Goal: Task Accomplishment & Management: Use online tool/utility

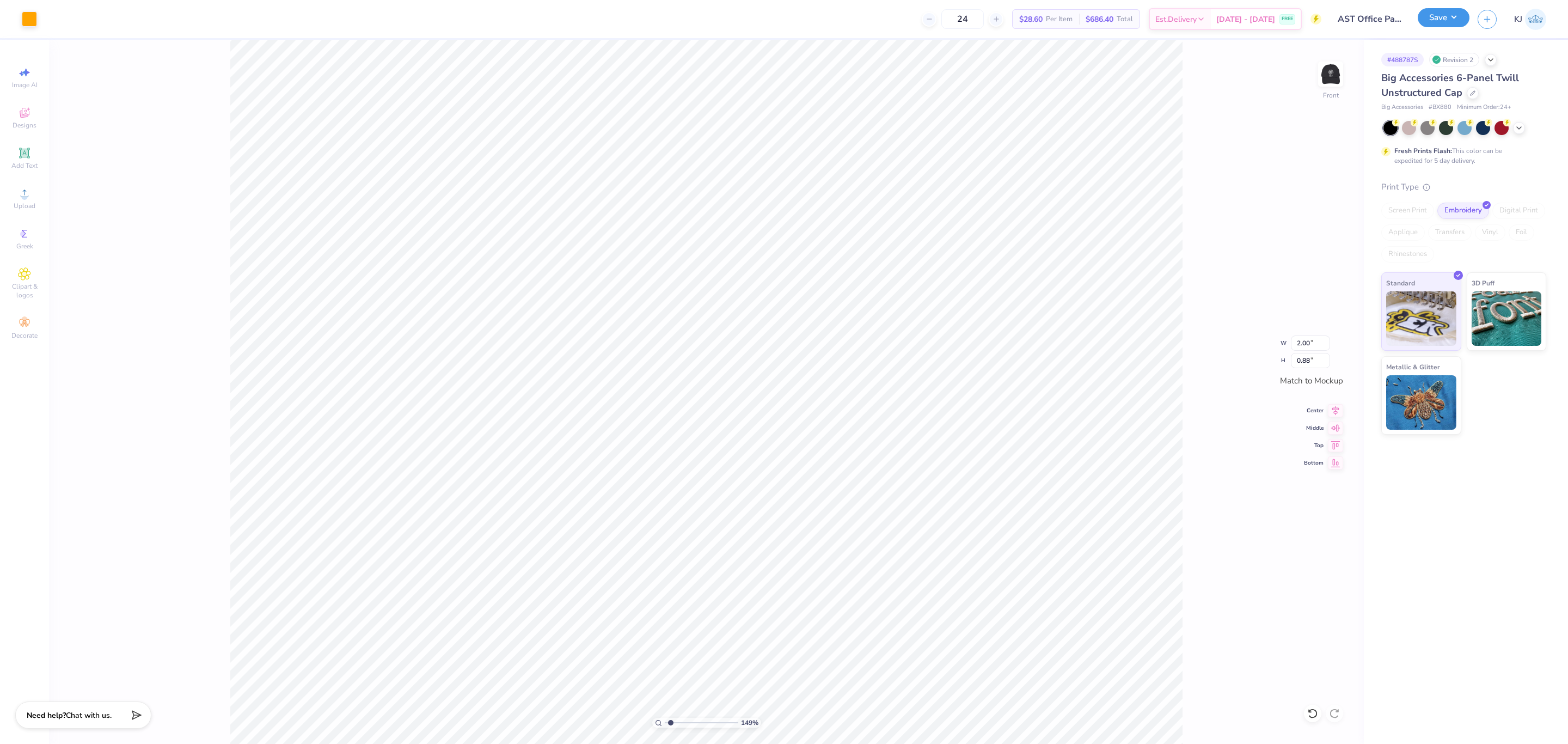
type input "1"
click at [1452, 20] on button "Save" at bounding box center [1443, 17] width 52 height 19
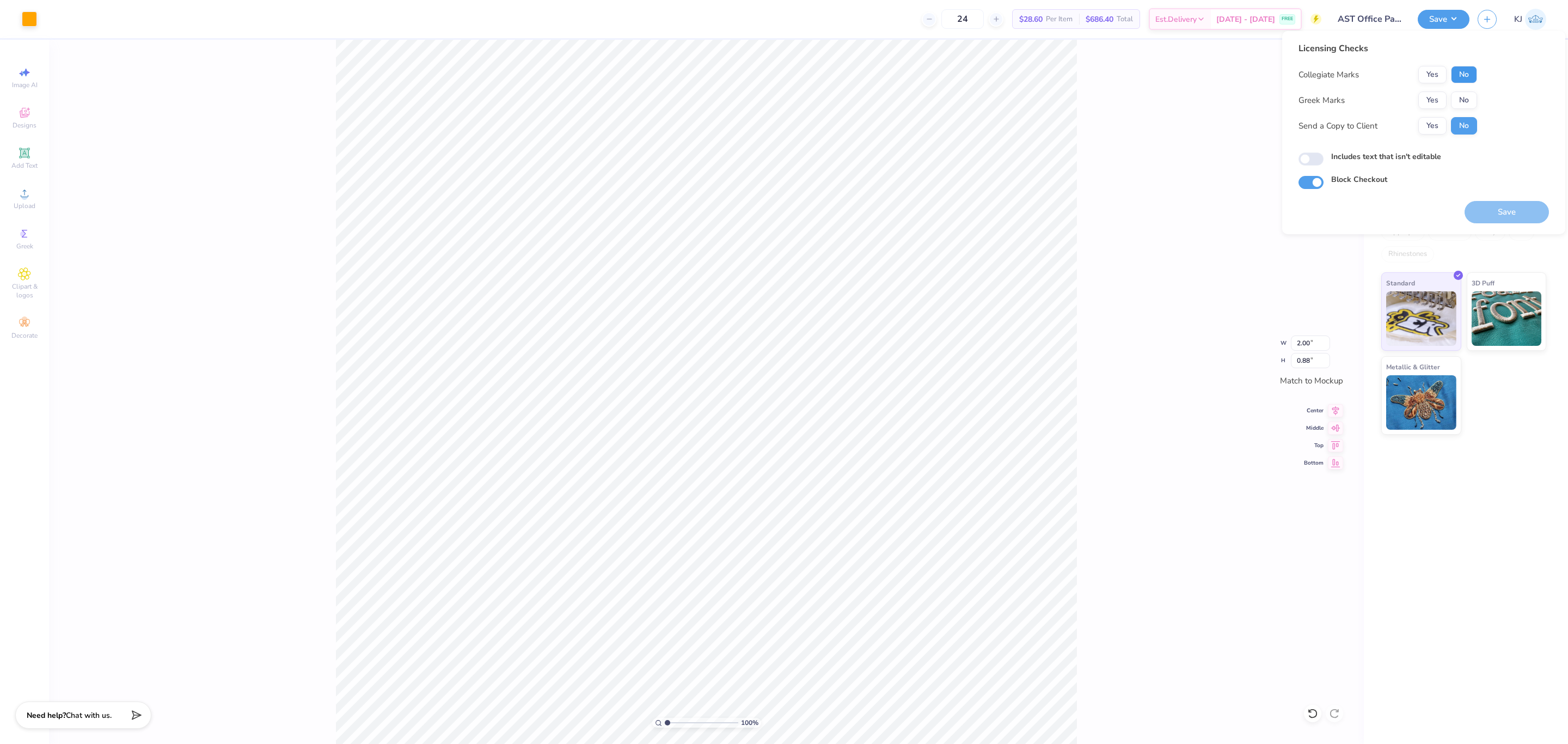
click at [1463, 72] on button "No" at bounding box center [1464, 74] width 26 height 18
click at [1463, 95] on button "No" at bounding box center [1464, 100] width 26 height 18
click at [1513, 214] on button "Save" at bounding box center [1507, 212] width 85 height 23
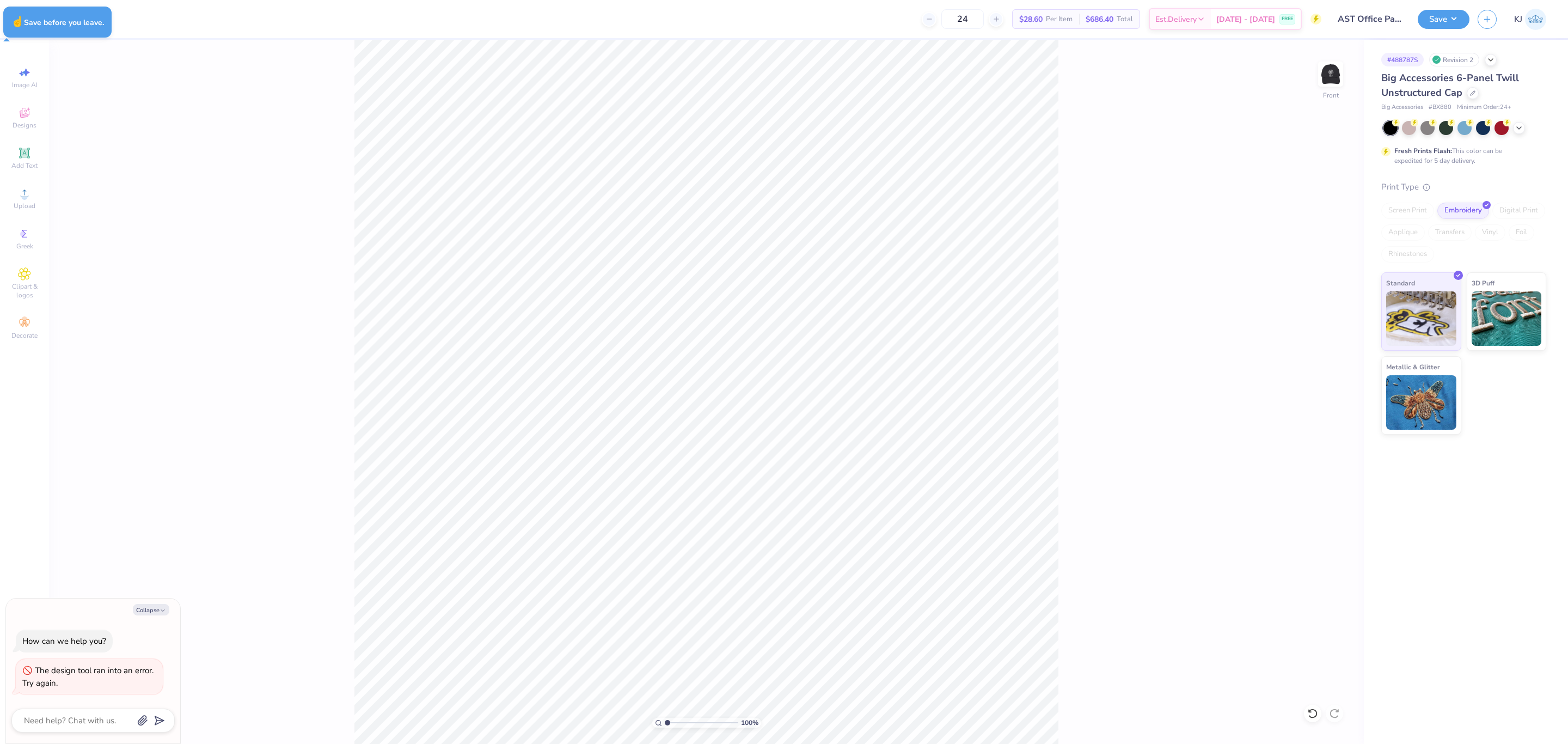
type textarea "x"
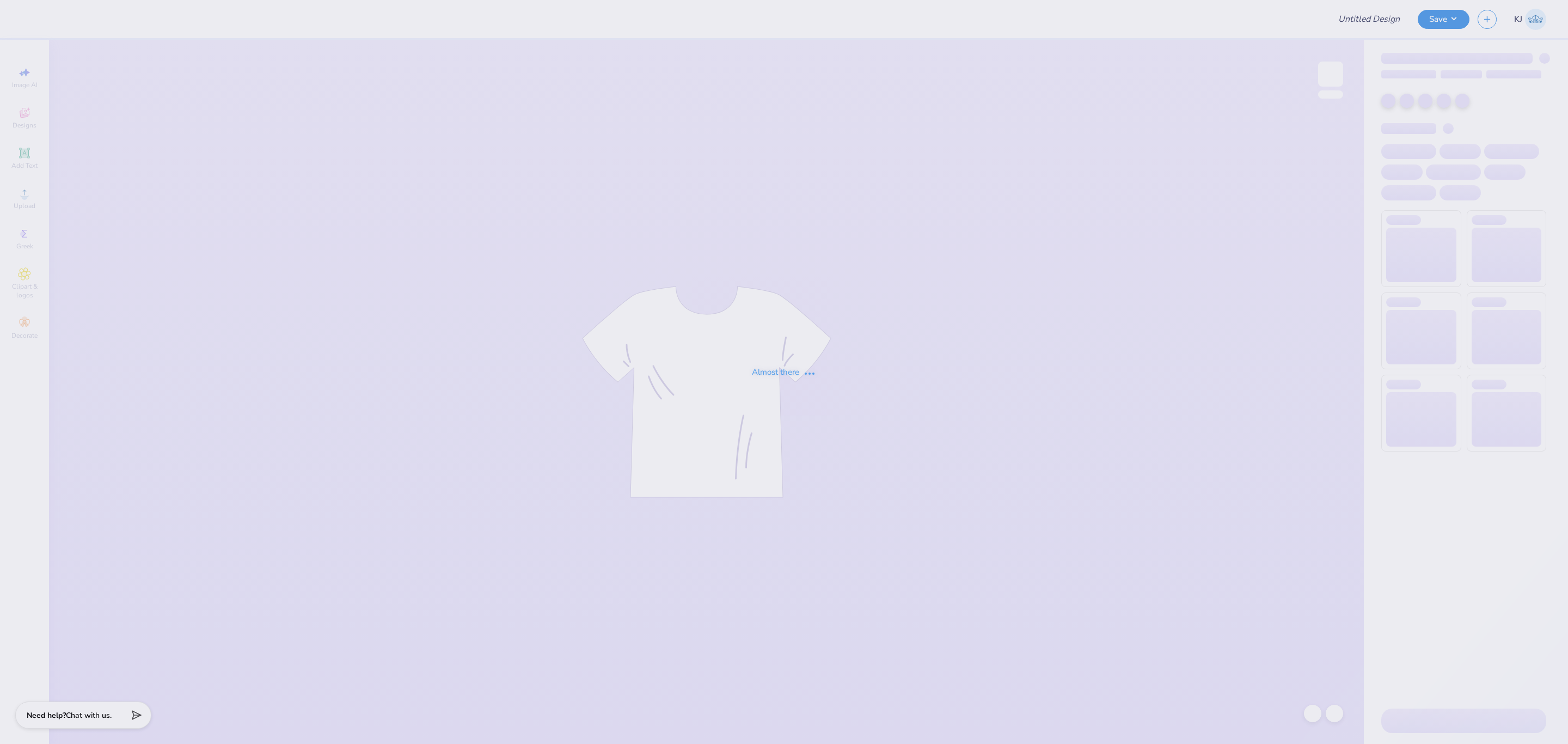
type input "AST Office Packages!"
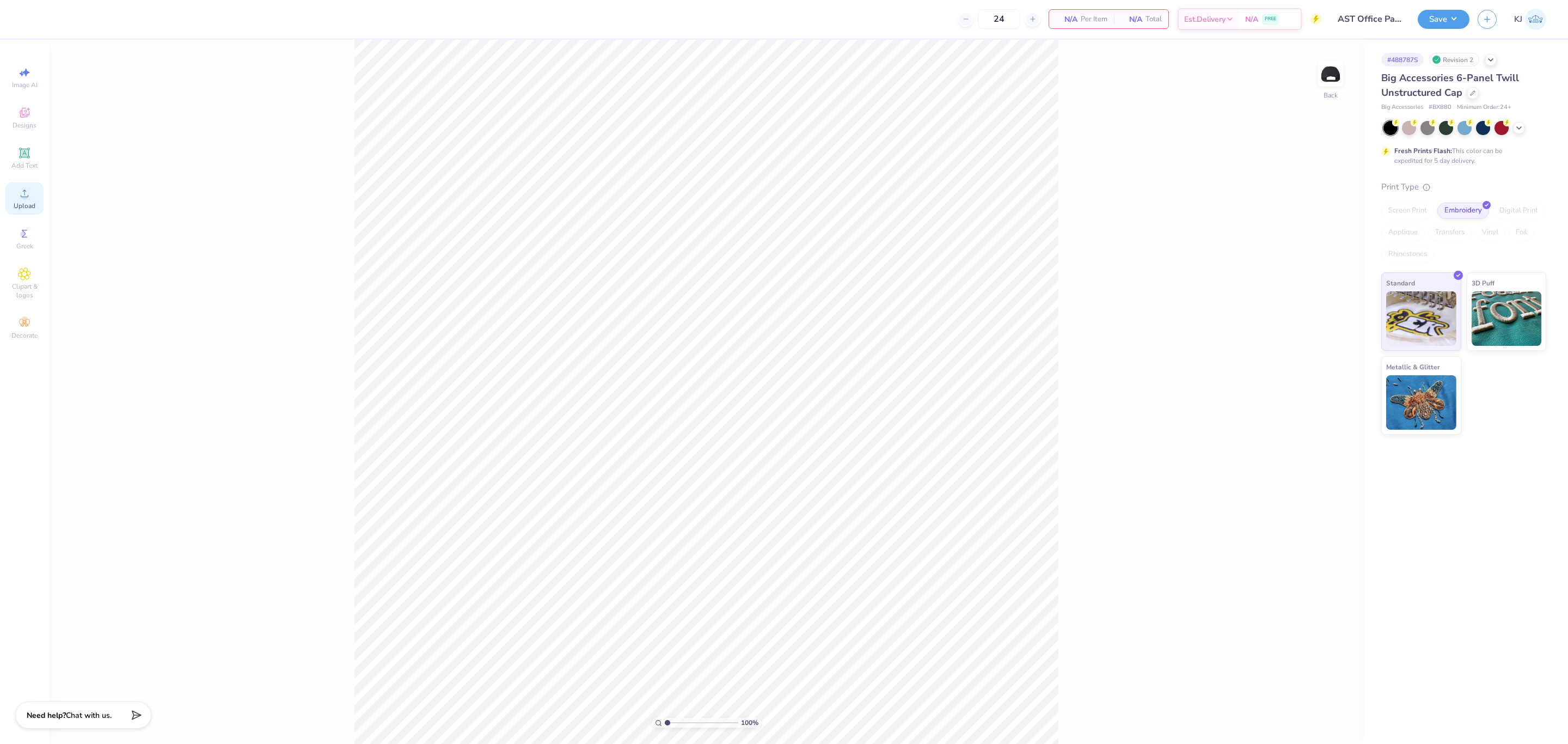
click at [22, 203] on span "Upload" at bounding box center [24, 206] width 22 height 9
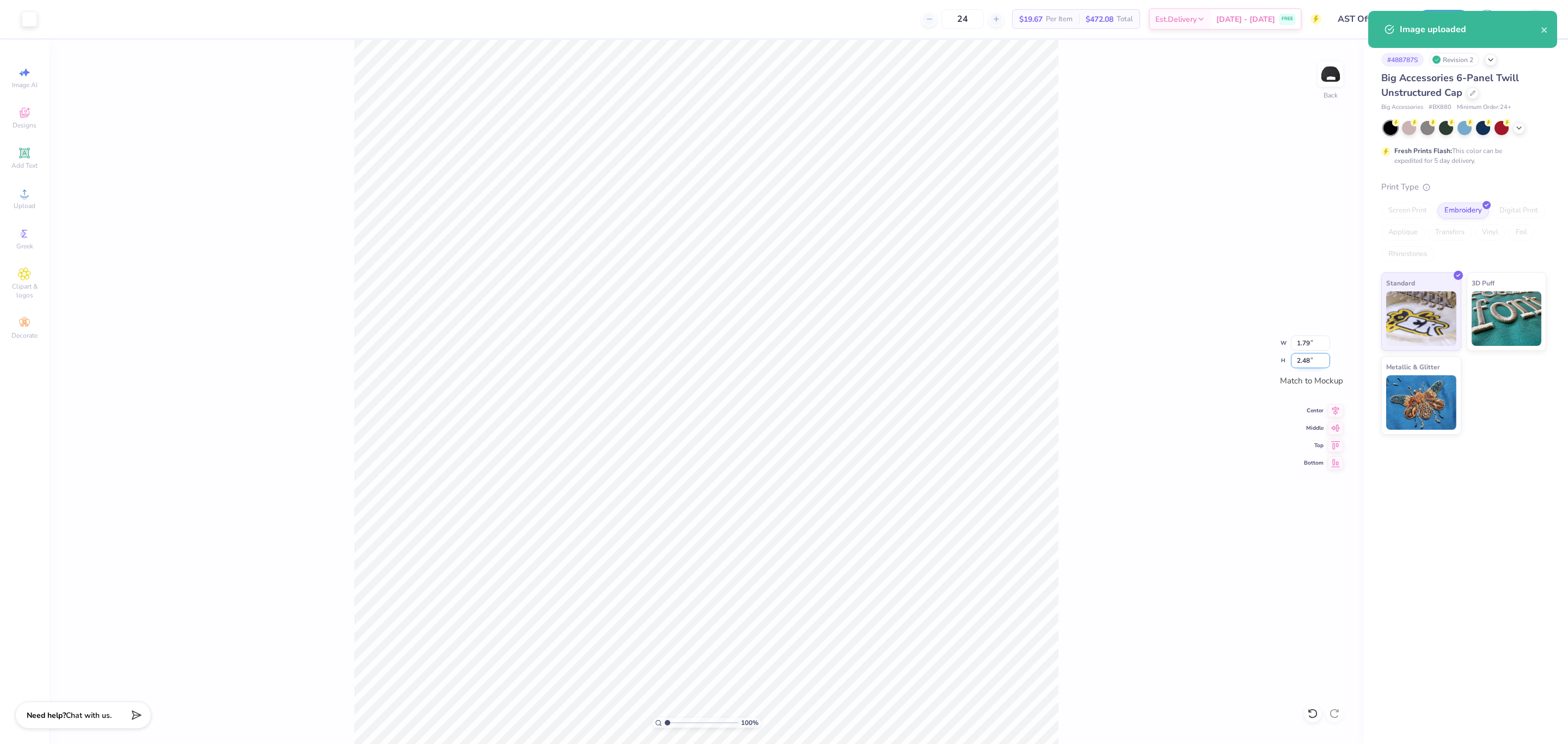
click at [1304, 361] on input "2.48" at bounding box center [1311, 360] width 39 height 15
type input "2.5"
type input "1.80"
type input "2.50"
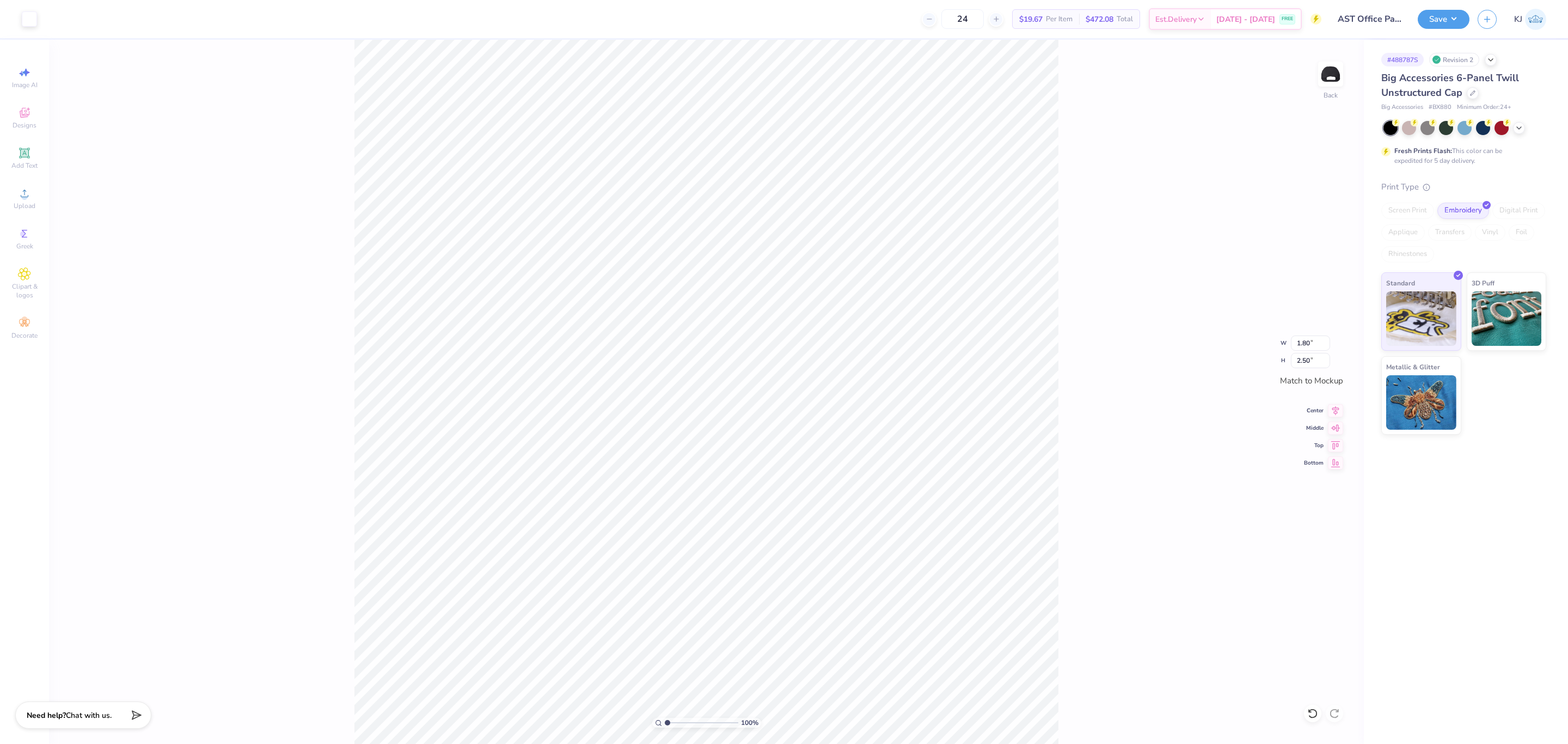
click at [1068, 395] on div "100 % Back W 1.80 1.80 " H 2.50 2.50 " Match to Mockup Center Middle Top Bottom" at bounding box center [706, 391] width 1315 height 704
click at [1343, 75] on img at bounding box center [1331, 74] width 44 height 44
click at [18, 194] on icon at bounding box center [24, 193] width 13 height 13
click at [1297, 338] on input "3.48" at bounding box center [1311, 343] width 39 height 15
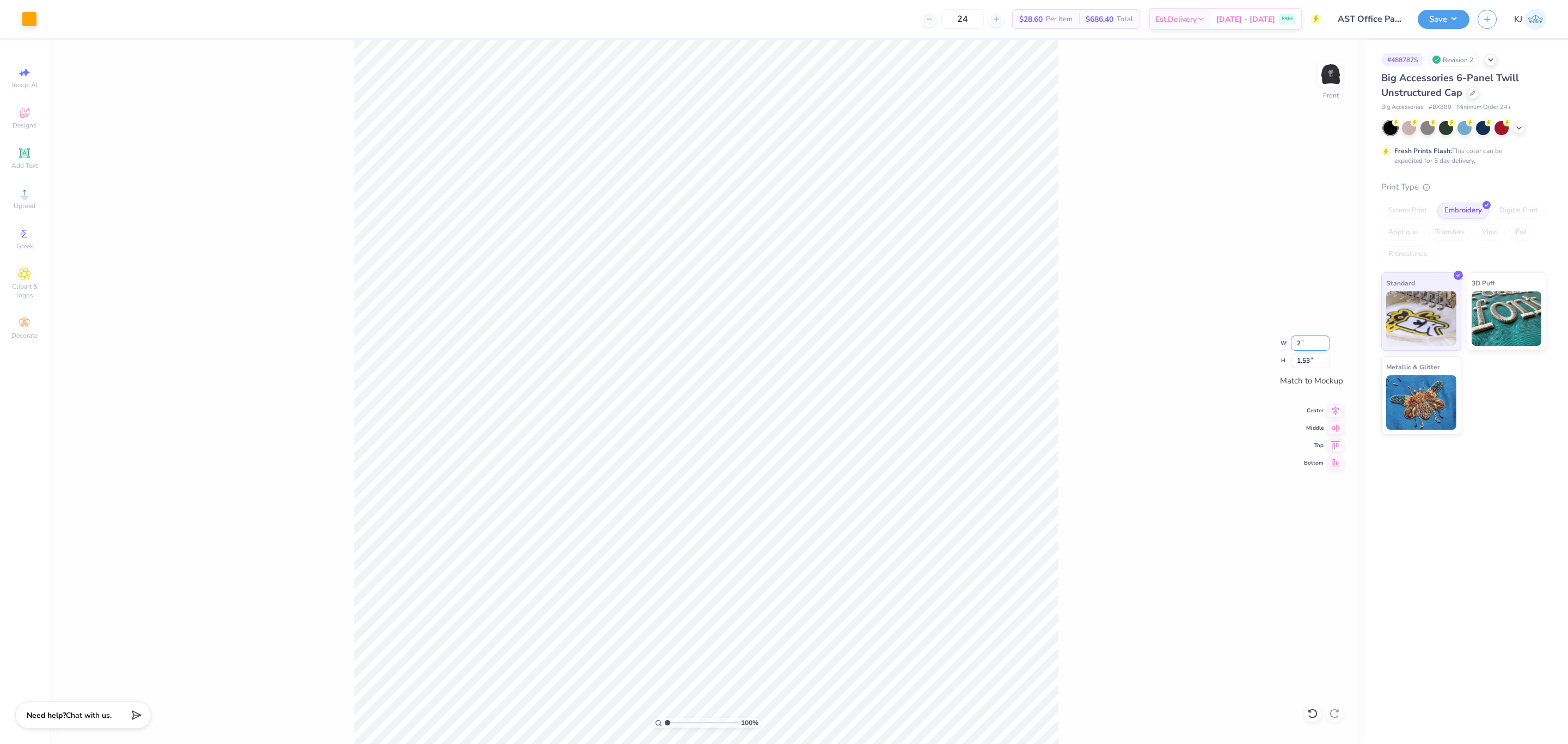
type input "2.00"
type input "0.88"
click at [1144, 363] on div "100 % Front W 2.00 2.00 " H 0.88 0.88 " Match to Mockup Center Middle Top Bottom" at bounding box center [706, 391] width 1315 height 704
click at [1332, 415] on icon at bounding box center [1335, 409] width 15 height 13
click at [1150, 404] on div "100 % Front W 2.00 2.00 " H 0.88 0.88 " Match to Mockup Center Middle Top Bottom" at bounding box center [706, 391] width 1315 height 704
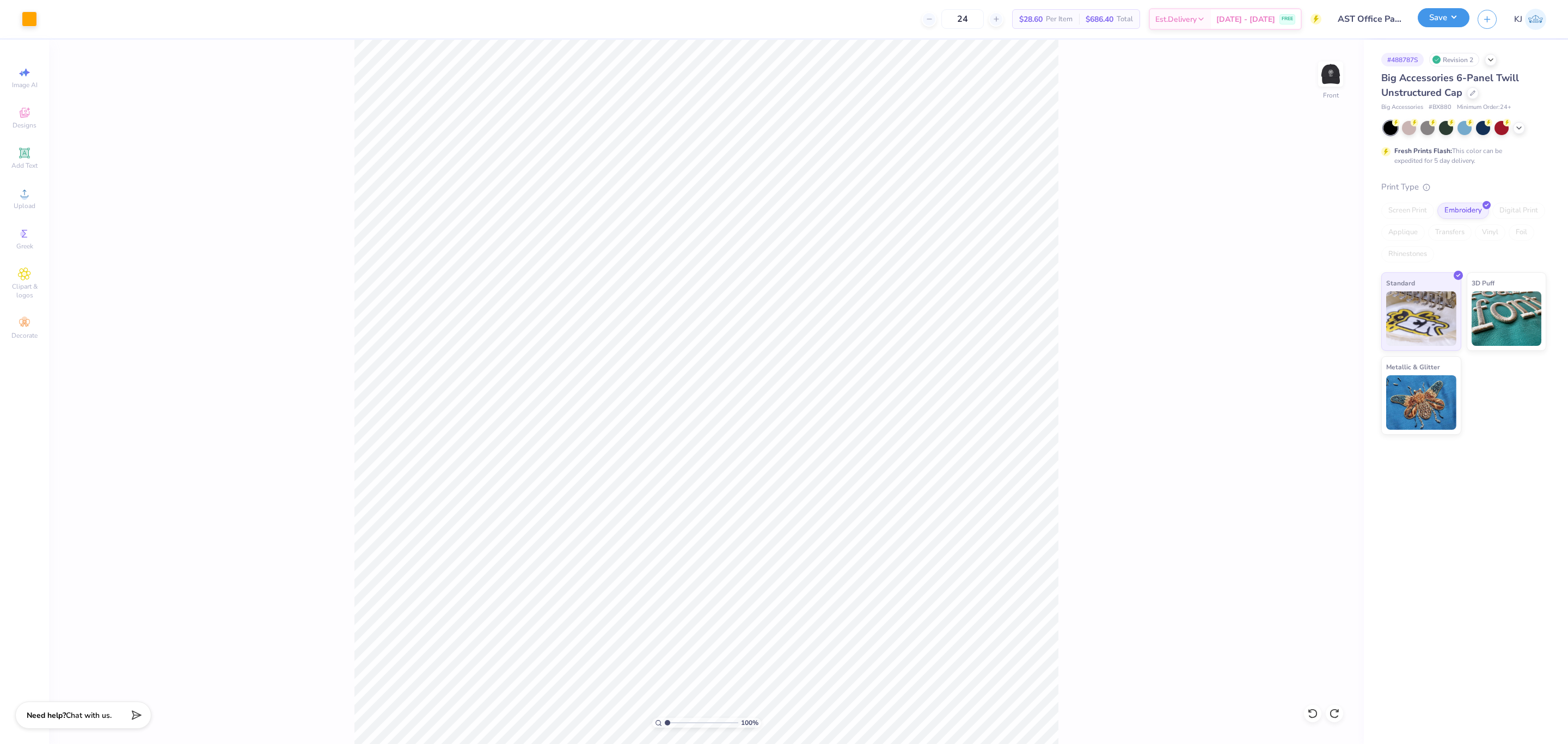
click at [1458, 27] on button "Save" at bounding box center [1443, 17] width 52 height 19
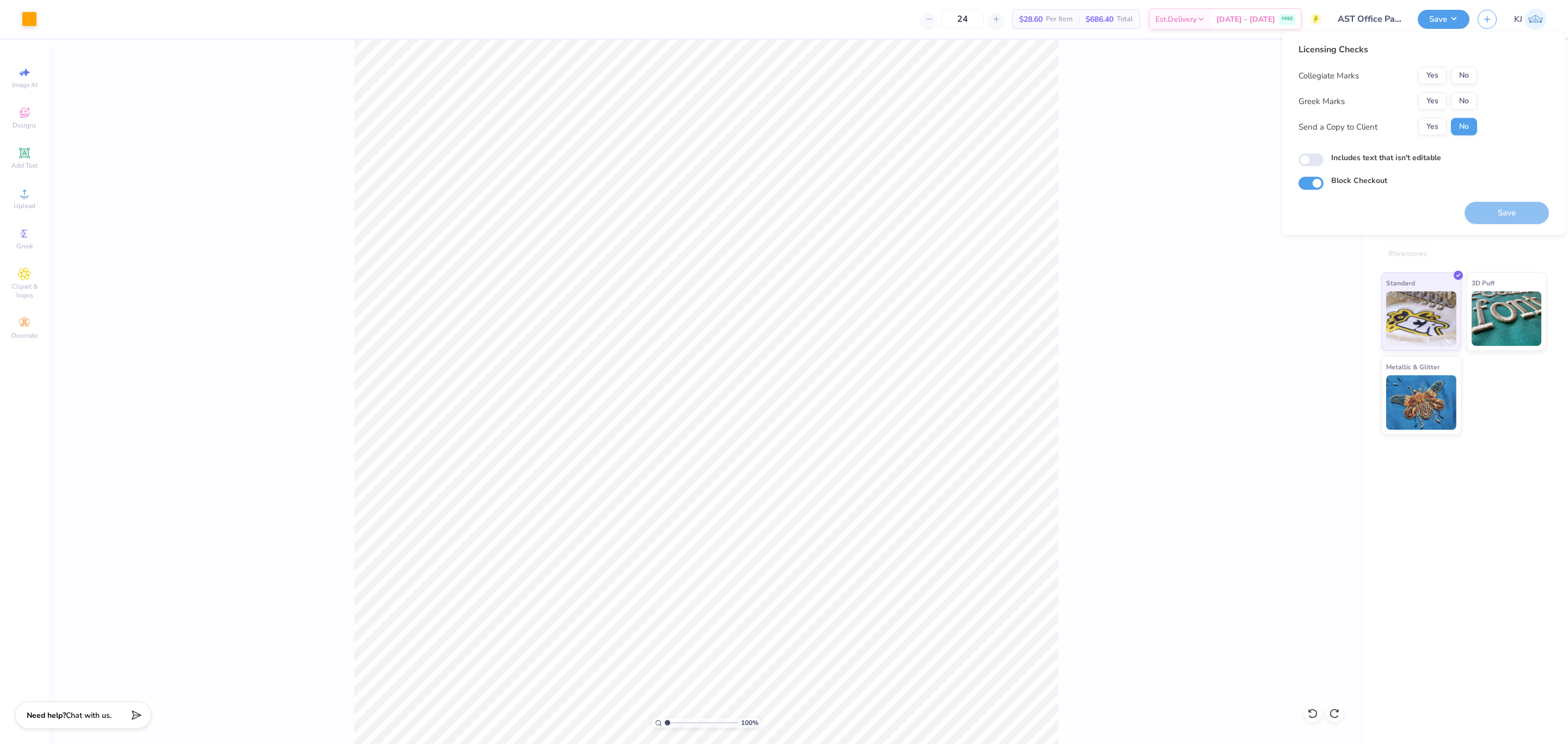
click at [1471, 65] on div "Licensing Checks Collegiate Marks Yes No Greek Marks Yes No Send a Copy to Clie…" at bounding box center [1387, 93] width 178 height 100
click at [1469, 77] on button "No" at bounding box center [1464, 75] width 26 height 18
click at [1469, 98] on button "No" at bounding box center [1464, 101] width 26 height 18
click at [1503, 209] on button "Save" at bounding box center [1507, 213] width 85 height 23
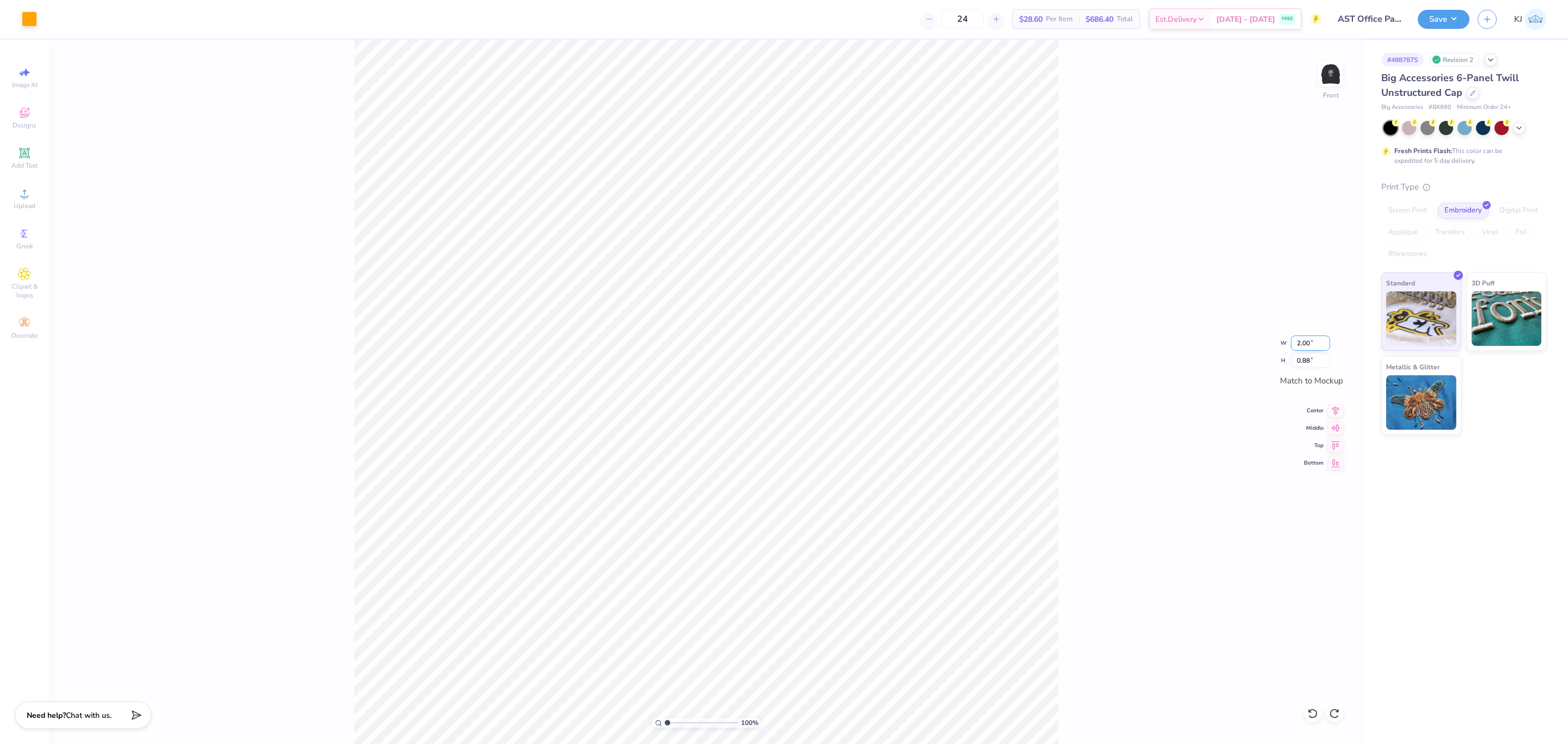
click at [1300, 347] on input "2.00" at bounding box center [1311, 343] width 39 height 15
click at [1298, 368] on input "0.88" at bounding box center [1311, 360] width 39 height 15
click at [1304, 363] on input "0.88" at bounding box center [1311, 360] width 39 height 15
drag, startPoint x: 1303, startPoint y: 362, endPoint x: 1311, endPoint y: 365, distance: 8.5
click at [1311, 365] on input "0.88" at bounding box center [1311, 360] width 39 height 15
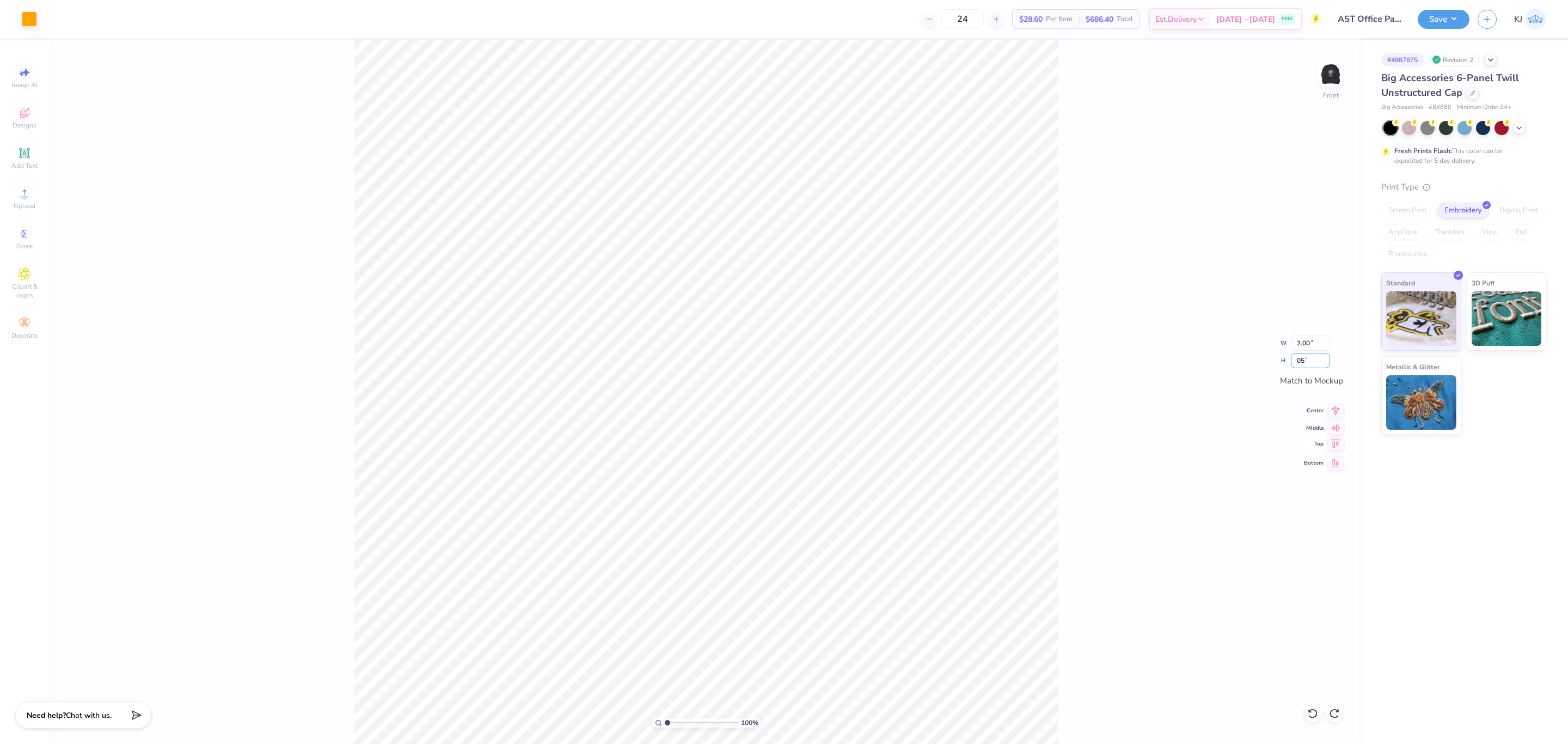
type input "05"
type input "3.49"
type input "1.54"
click at [1309, 363] on input "1.54" at bounding box center [1311, 360] width 39 height 15
click at [1304, 359] on input "1.54" at bounding box center [1311, 360] width 39 height 15
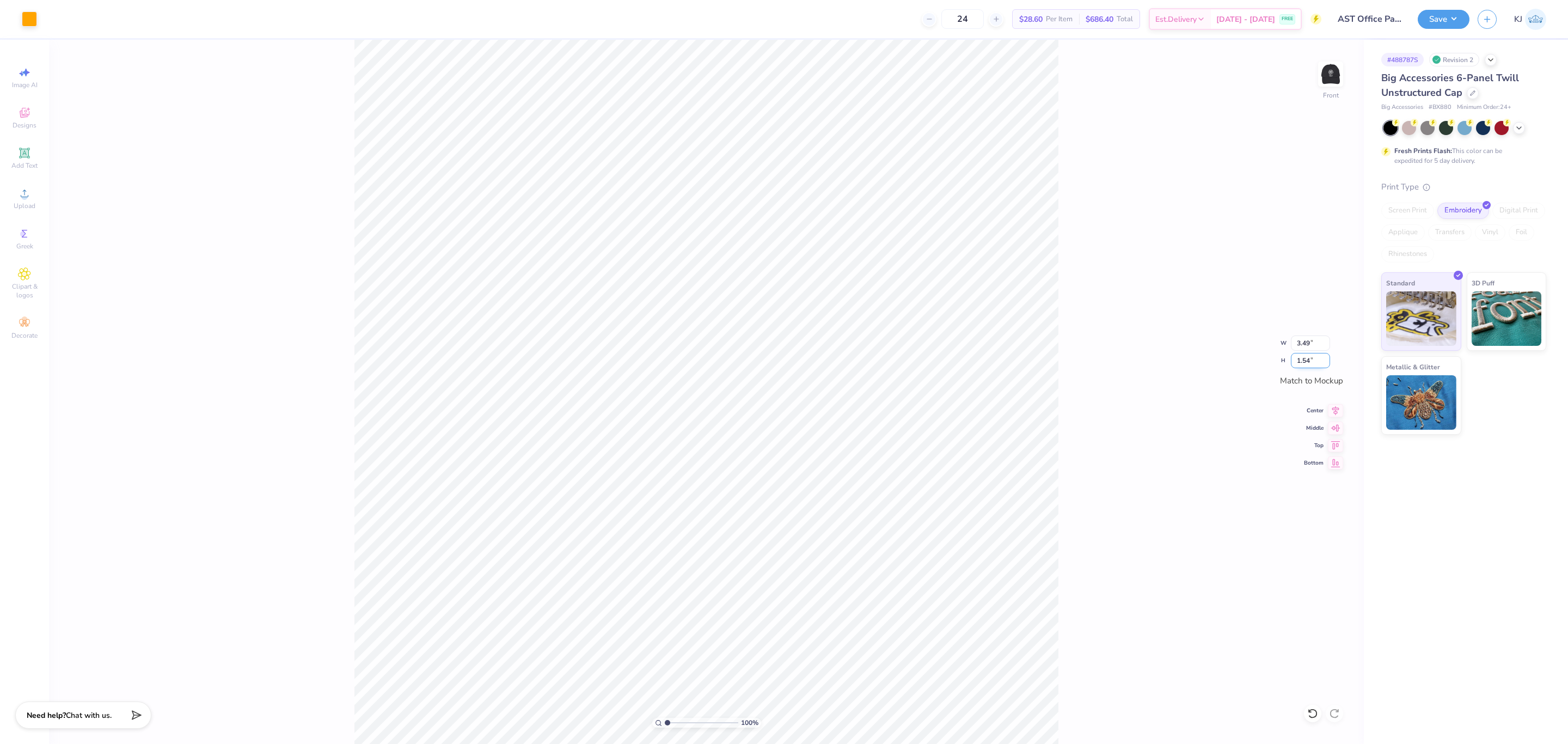
click at [1304, 359] on input "1.54" at bounding box center [1311, 360] width 39 height 15
type input ".5"
type input "1.14"
type input "0.50"
click at [1078, 416] on div "100 % Front W 1.14 1.14 " H 0.50 0.50 " Match to Mockup Center Middle Top Bottom" at bounding box center [706, 391] width 1315 height 704
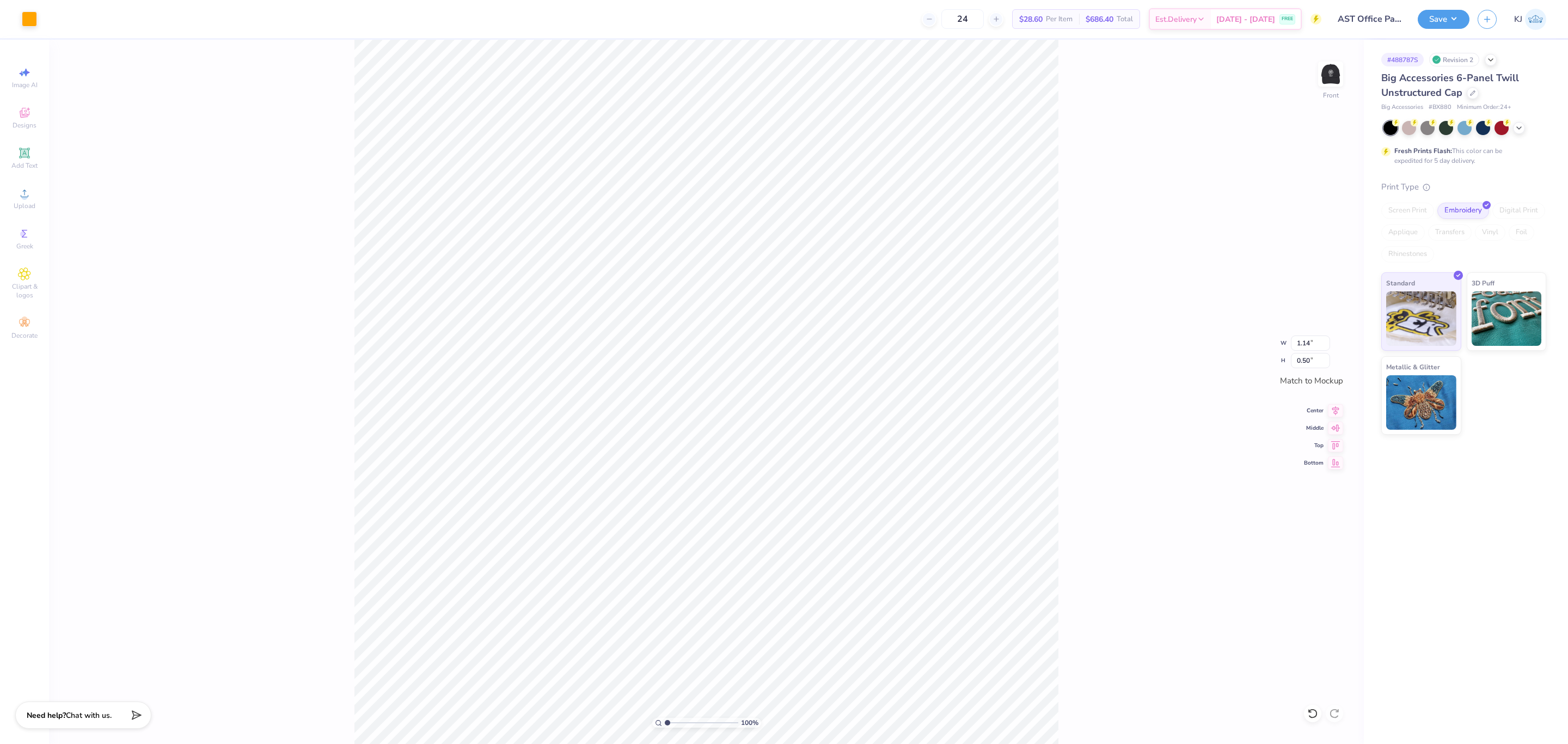
click at [1167, 520] on div "100 % Front W 1.14 1.14 " H 0.50 0.50 " Match to Mockup Center Middle Top Bottom" at bounding box center [706, 391] width 1315 height 704
click at [1304, 342] on input "1.14" at bounding box center [1311, 343] width 39 height 15
type input "1.50"
type input "0.66"
click at [1075, 404] on div "100 % Front W 1.50 1.50 " H 0.66 0.66 " Match to Mockup Center Middle Top Bottom" at bounding box center [706, 391] width 1315 height 704
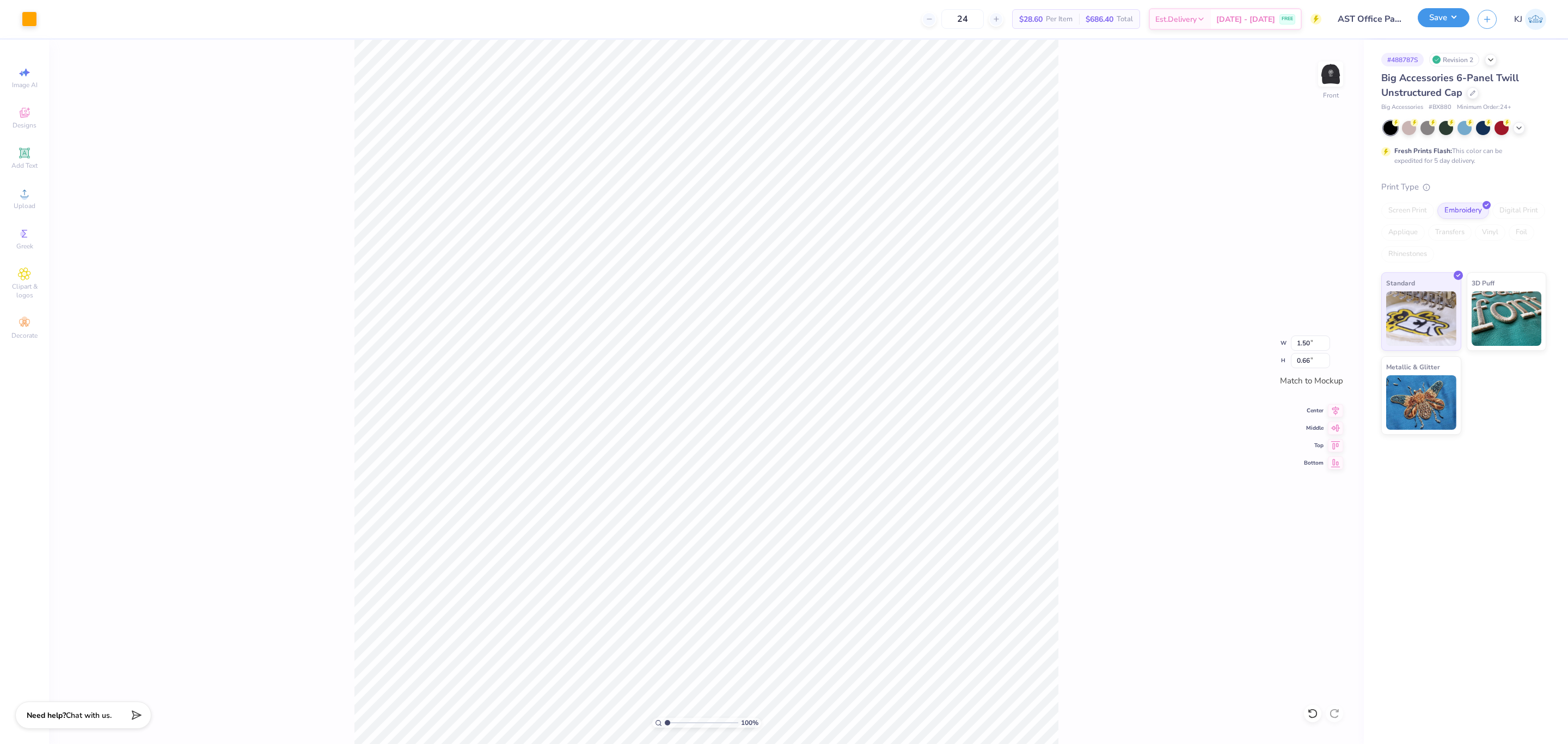
click at [1459, 18] on button "Save" at bounding box center [1443, 17] width 52 height 19
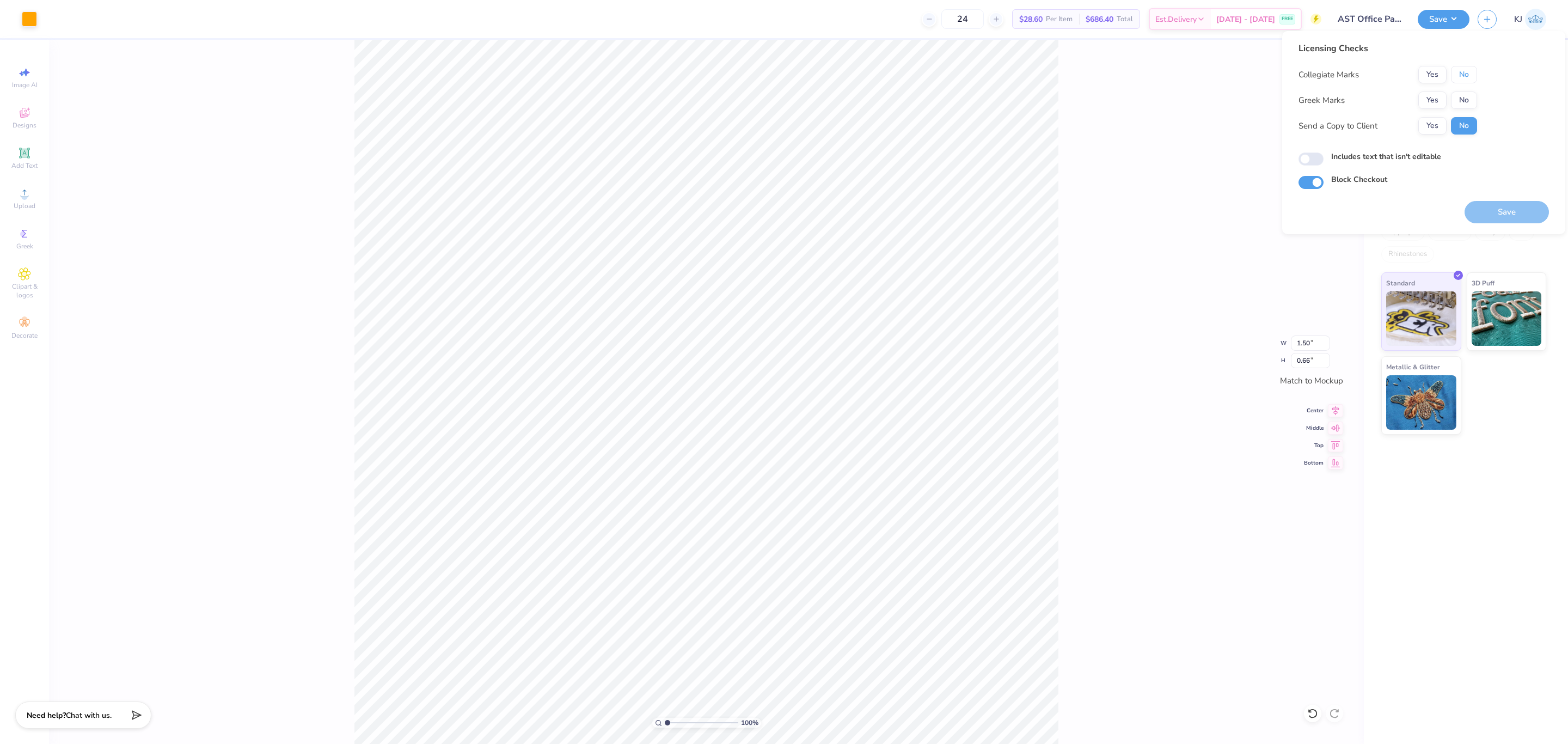
drag, startPoint x: 1461, startPoint y: 71, endPoint x: 1462, endPoint y: 89, distance: 18.0
click at [1462, 71] on button "No" at bounding box center [1464, 74] width 26 height 18
click at [1461, 98] on button "No" at bounding box center [1464, 100] width 26 height 18
click at [1509, 218] on button "Save" at bounding box center [1507, 212] width 85 height 23
